Goal: Transaction & Acquisition: Purchase product/service

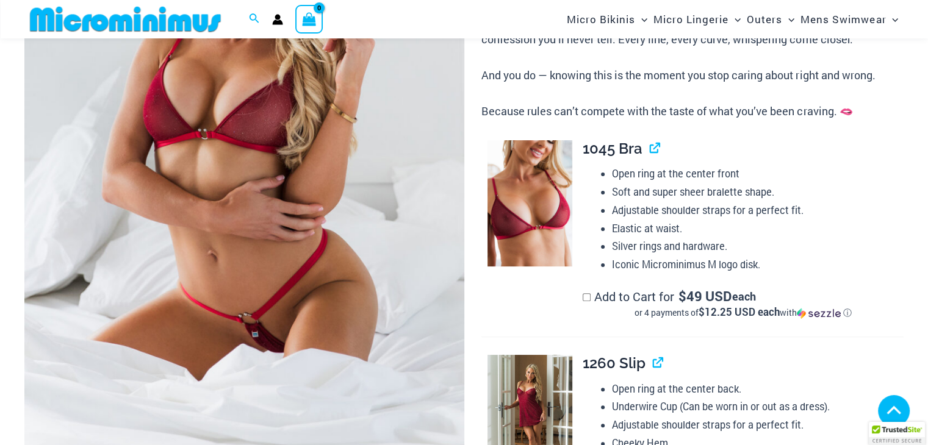
scroll to position [720, 0]
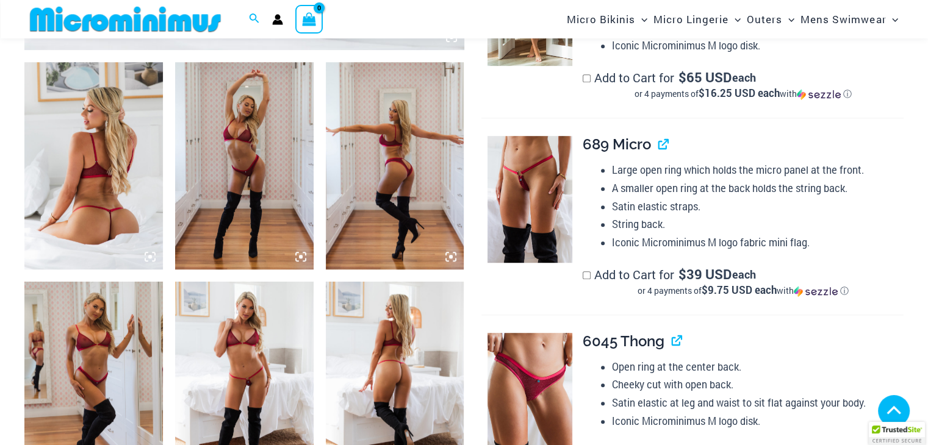
click at [260, 200] on img at bounding box center [244, 165] width 138 height 207
click at [393, 174] on img at bounding box center [395, 165] width 138 height 207
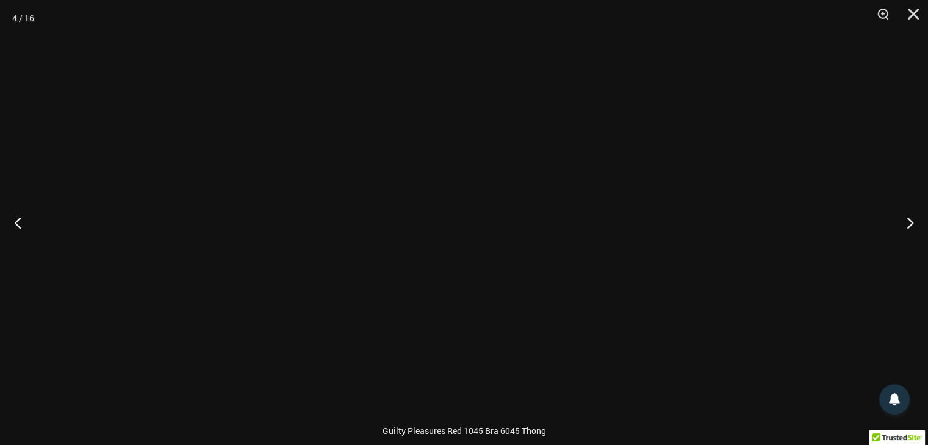
click at [388, 174] on div at bounding box center [464, 223] width 248 height 372
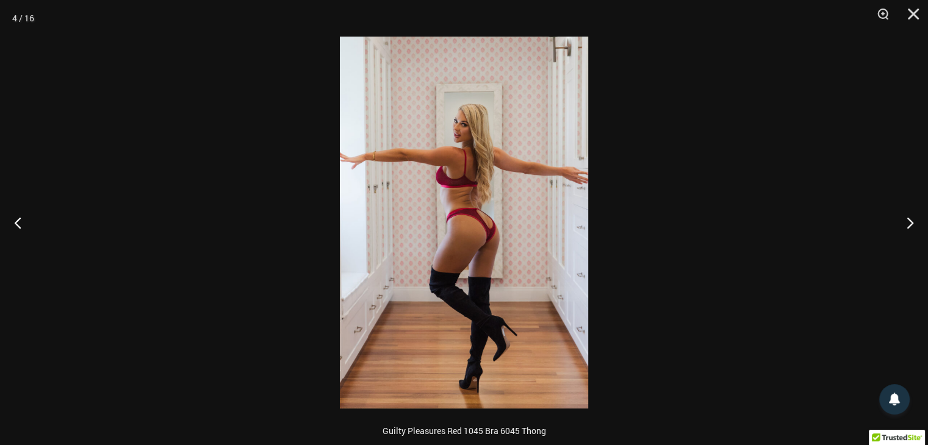
click at [388, 174] on img at bounding box center [464, 223] width 248 height 372
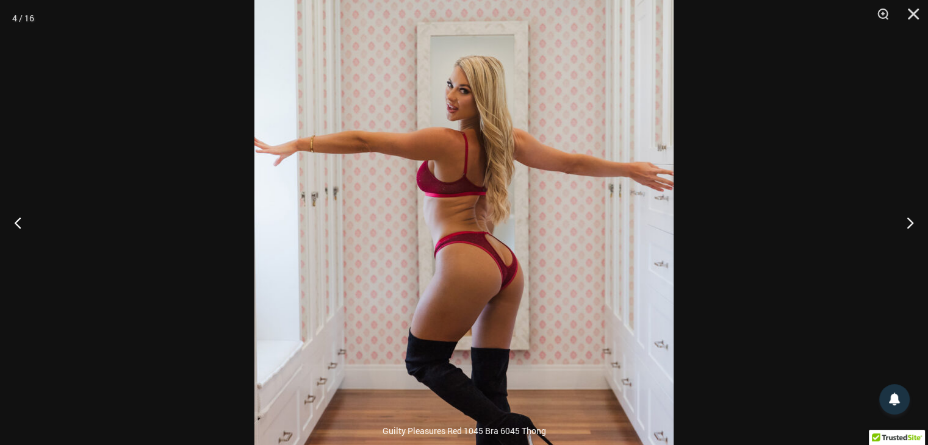
scroll to position [1086, 0]
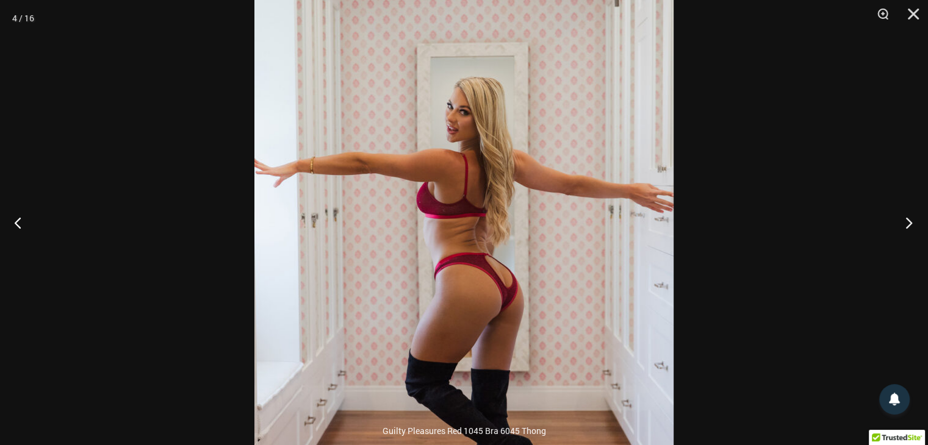
click at [908, 224] on button "Next" at bounding box center [905, 222] width 46 height 61
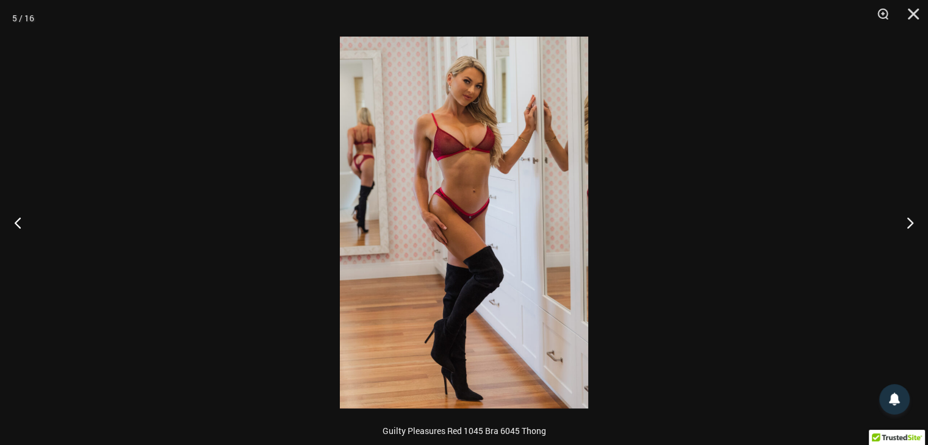
click at [512, 197] on img at bounding box center [464, 223] width 248 height 372
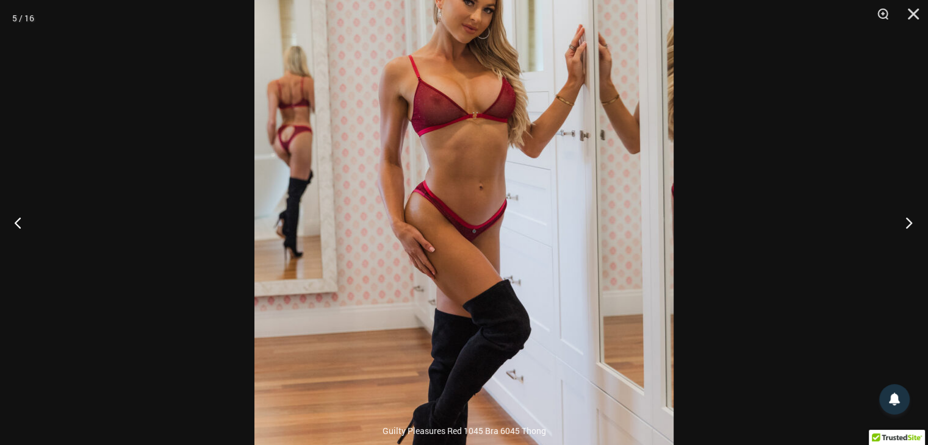
click at [908, 224] on button "Next" at bounding box center [905, 222] width 46 height 61
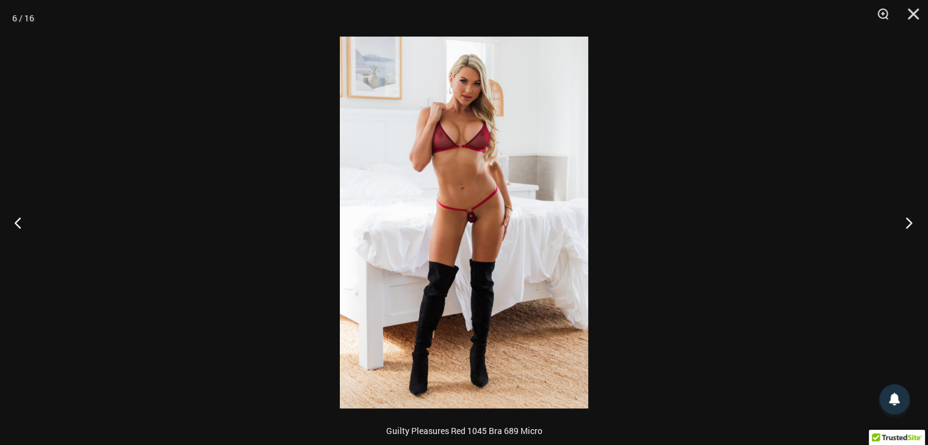
click at [908, 224] on button "Next" at bounding box center [905, 222] width 46 height 61
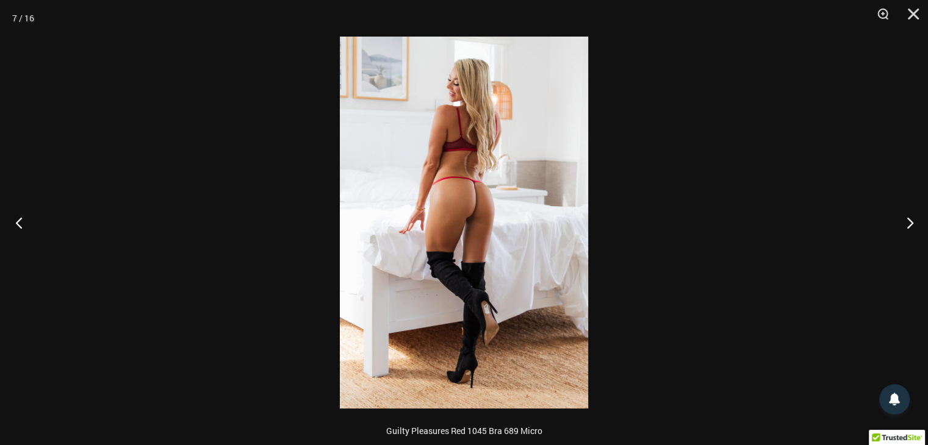
click at [15, 224] on button "Previous" at bounding box center [23, 222] width 46 height 61
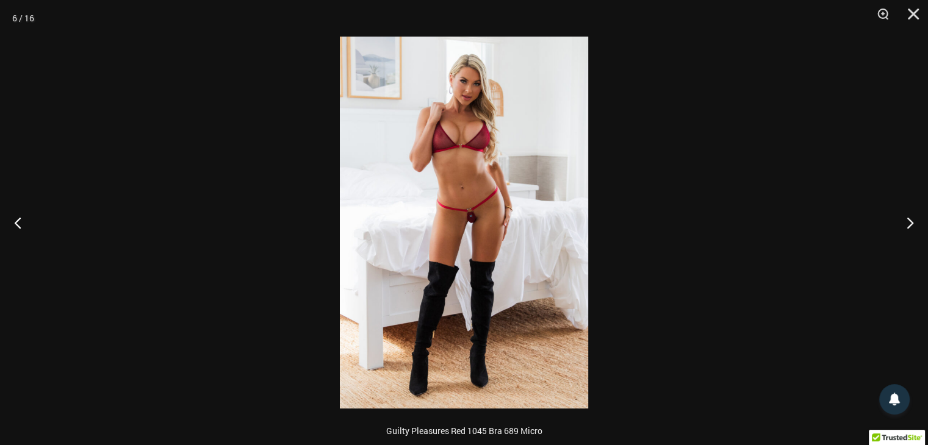
click at [406, 237] on img at bounding box center [464, 223] width 248 height 372
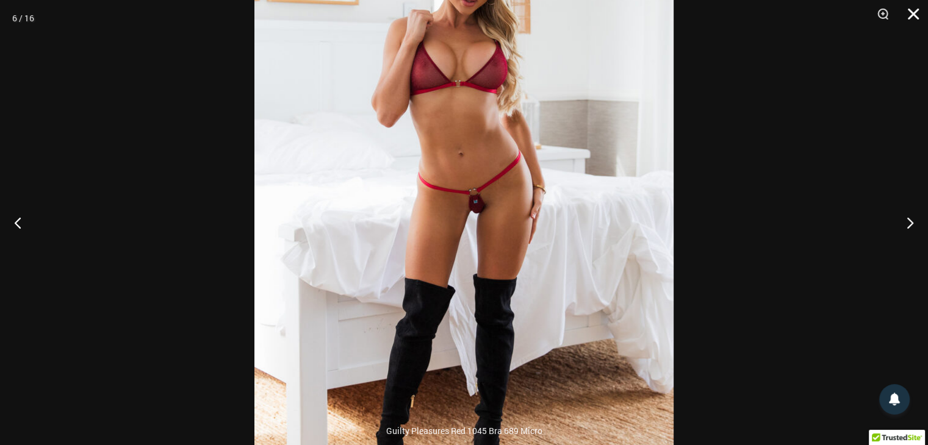
click at [909, 18] on button "Close" at bounding box center [909, 18] width 30 height 37
